Goal: Task Accomplishment & Management: Manage account settings

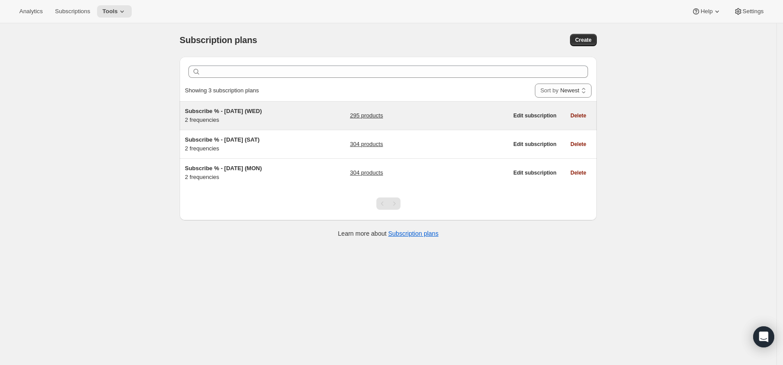
click at [368, 116] on link "295 products" at bounding box center [366, 115] width 33 height 9
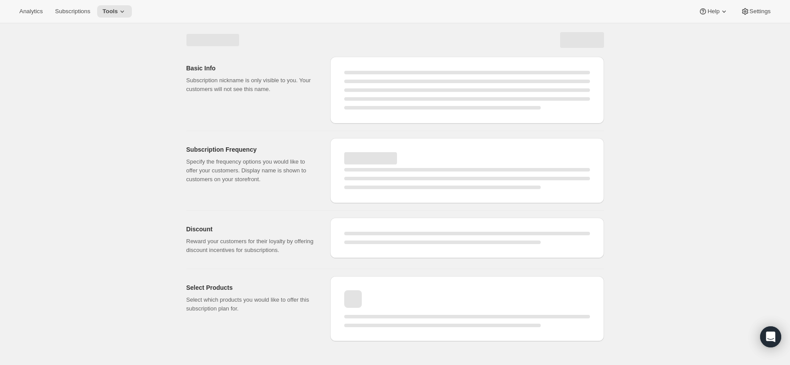
select select "WEEK"
select select "MONTH"
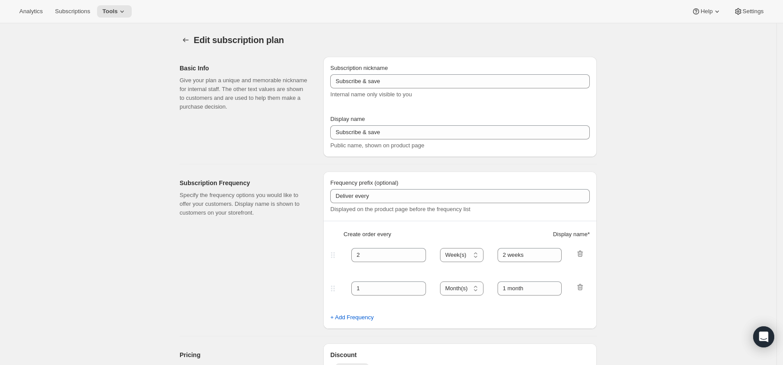
type input "Subscribe % - [DATE] (WED)"
type input "Subscribe & save 10%"
type input "1"
type input "Every week ([DATE])"
type input "2"
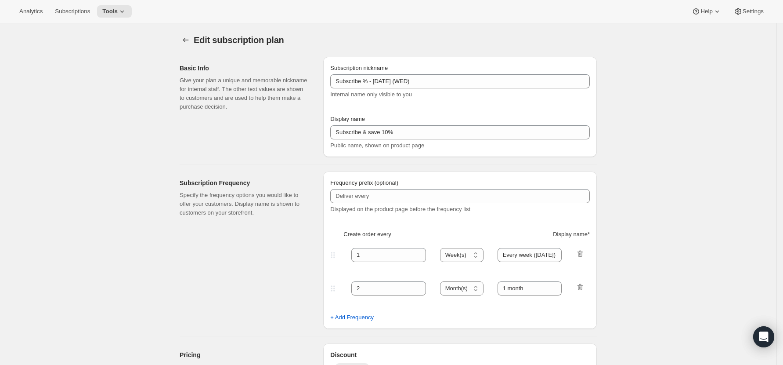
select select "WEEK"
type input "Every 2 weeks ([DATE])"
type input "10"
checkbox input "true"
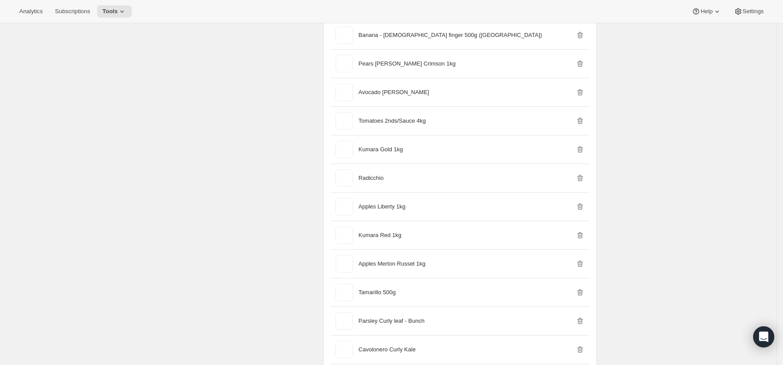
scroll to position [8846, 0]
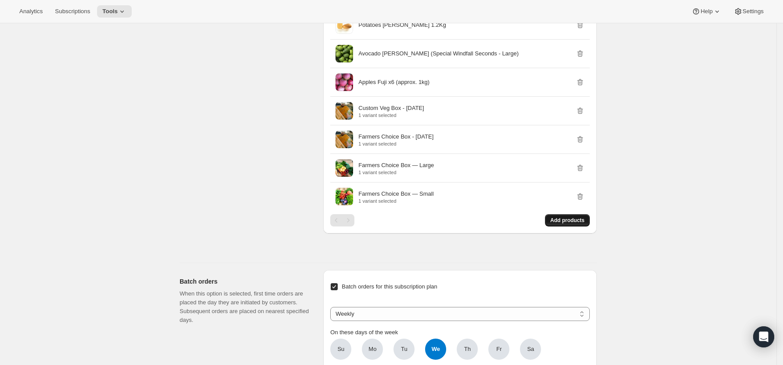
click at [571, 225] on button "Add products" at bounding box center [567, 220] width 45 height 12
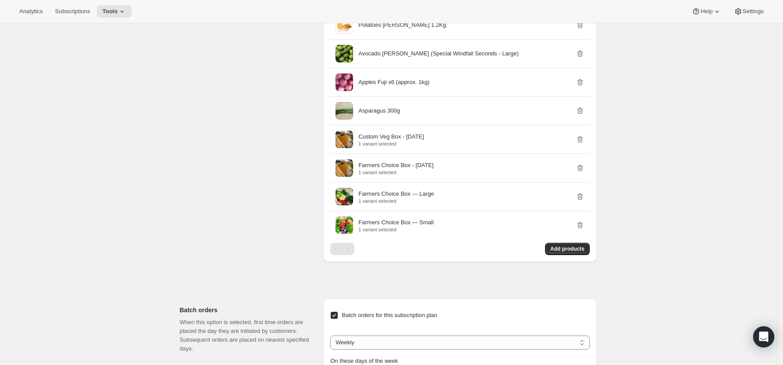
scroll to position [0, 0]
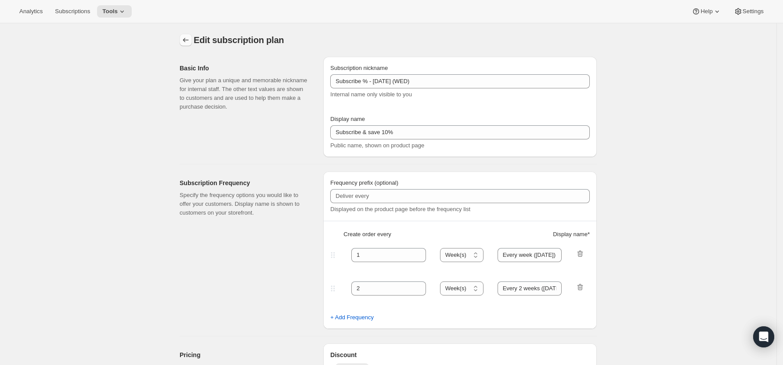
click at [185, 38] on icon "Subscription plans" at bounding box center [185, 40] width 9 height 9
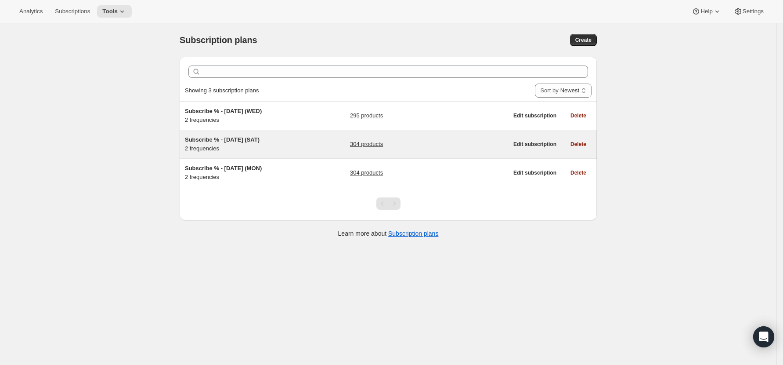
click at [373, 144] on link "304 products" at bounding box center [366, 144] width 33 height 9
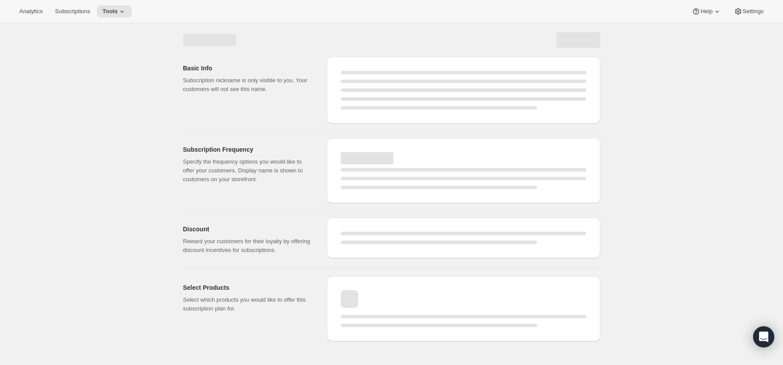
select select "WEEK"
select select "MONTH"
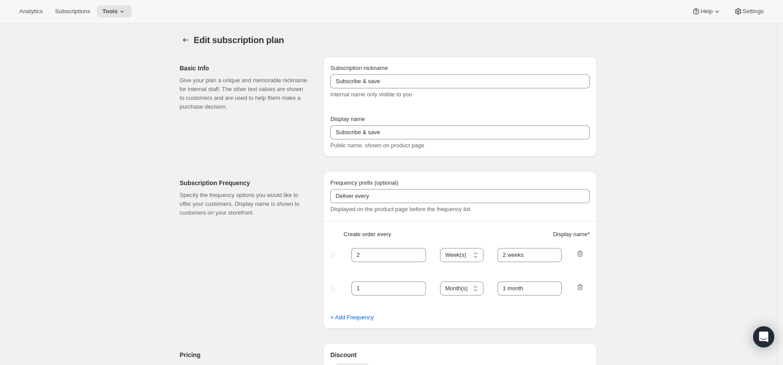
type input "Subscribe % - [DATE] (SAT)"
type input "Subscribe & save 10%"
type input "1"
type input "Every week ([DATE])"
type input "2"
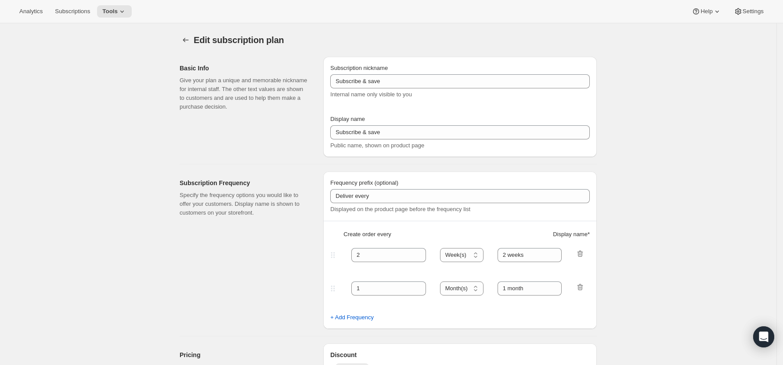
select select "WEEK"
type input "Every 2 weeks ([DATE])"
type input "10"
checkbox input "true"
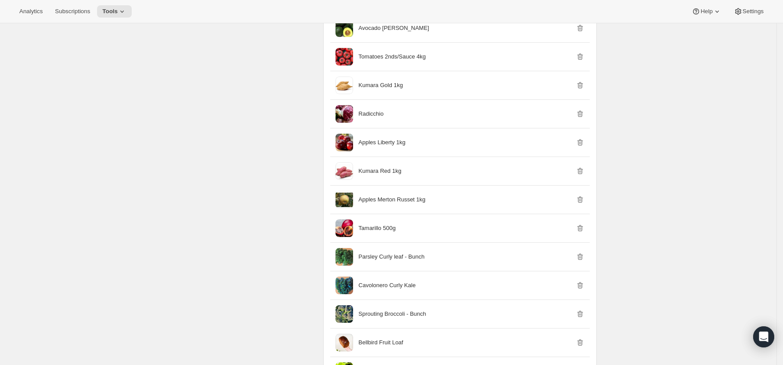
scroll to position [9139, 0]
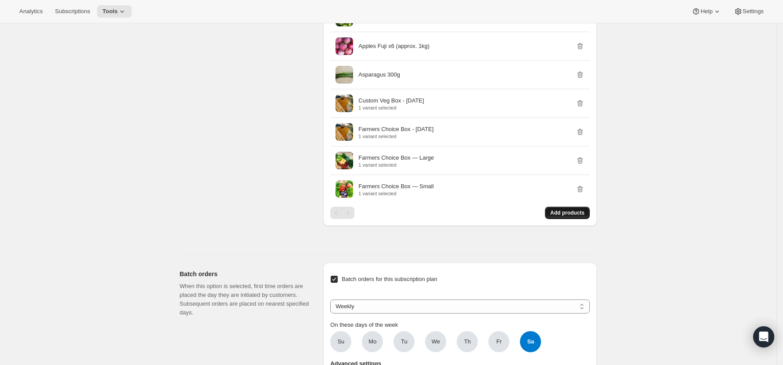
click at [564, 216] on span "Add products" at bounding box center [568, 212] width 34 height 7
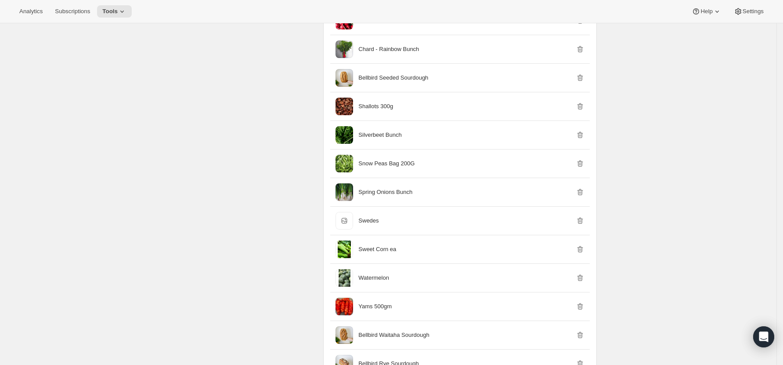
scroll to position [0, 0]
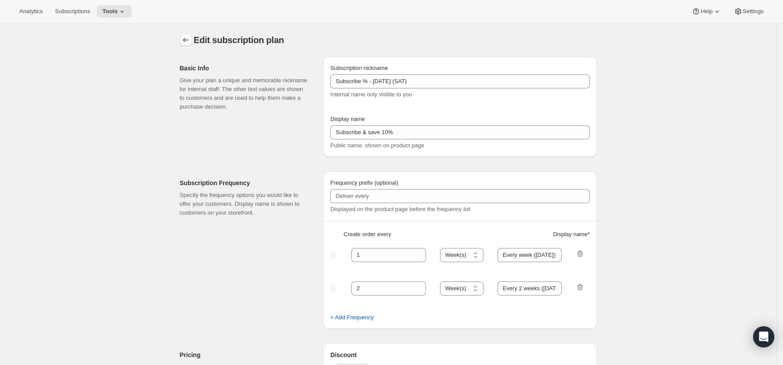
click at [186, 39] on icon "Subscription plans" at bounding box center [185, 40] width 9 height 9
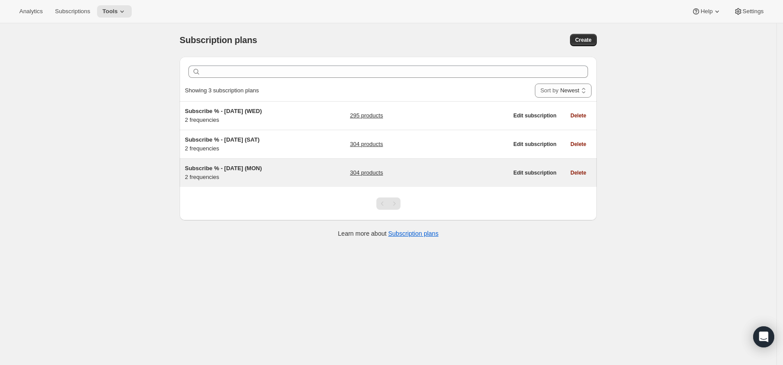
click at [365, 171] on link "304 products" at bounding box center [366, 172] width 33 height 9
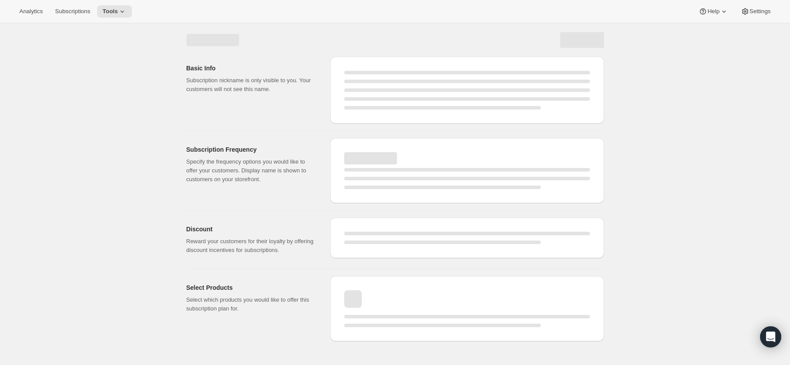
select select "WEEK"
select select "MONTH"
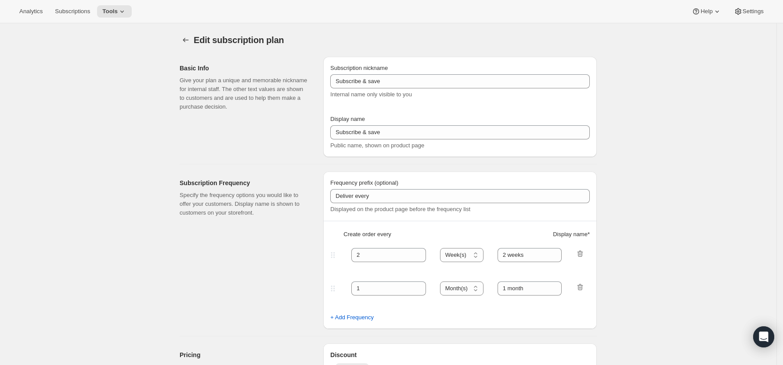
type input "Subscribe % - [DATE] (MON)"
type input "Subscribe & save 10%"
type input "1"
type input "Every week ([DATE])"
type input "2"
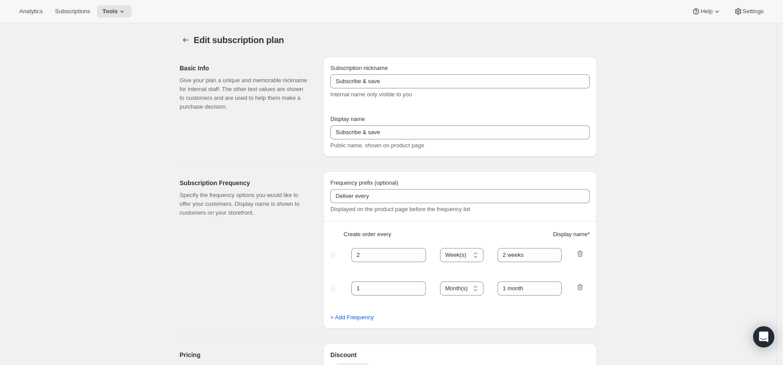
select select "WEEK"
type input "Every 2 weeks ([DATE])"
type input "10"
checkbox input "true"
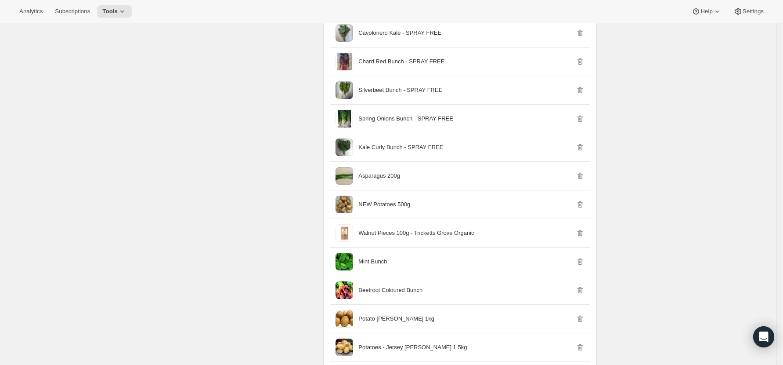
scroll to position [9039, 0]
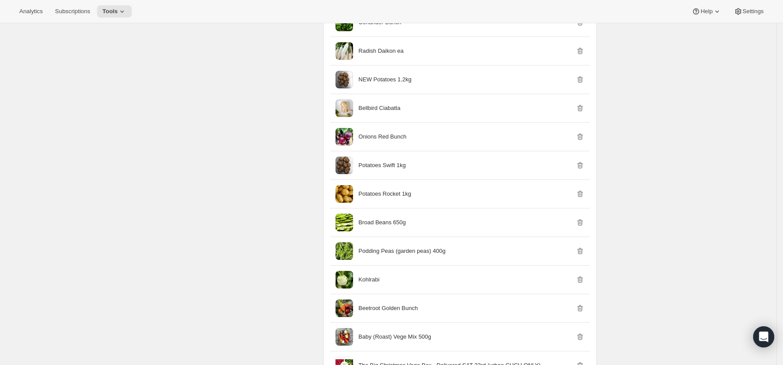
scroll to position [0, 0]
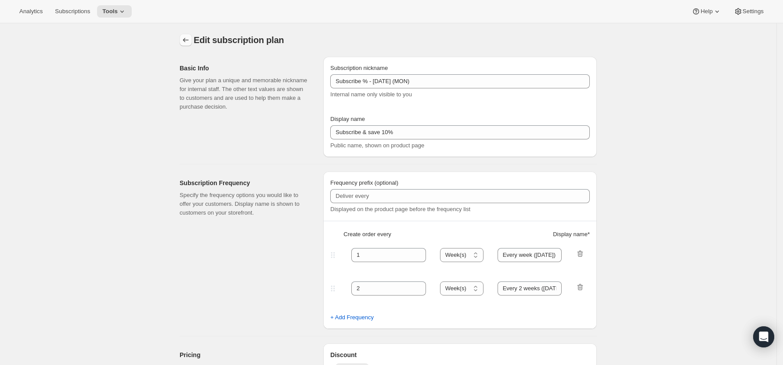
click at [184, 38] on button "Subscription plans" at bounding box center [186, 40] width 12 height 12
